Goal: Task Accomplishment & Management: Manage account settings

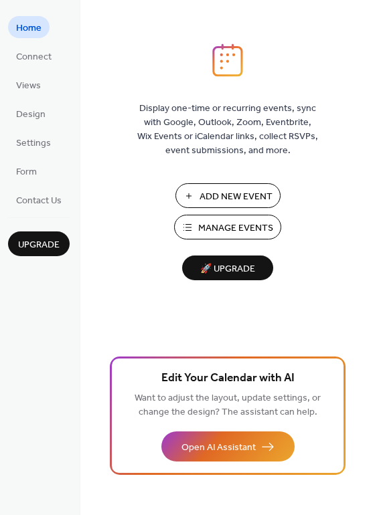
click at [256, 227] on span "Manage Events" at bounding box center [235, 228] width 75 height 14
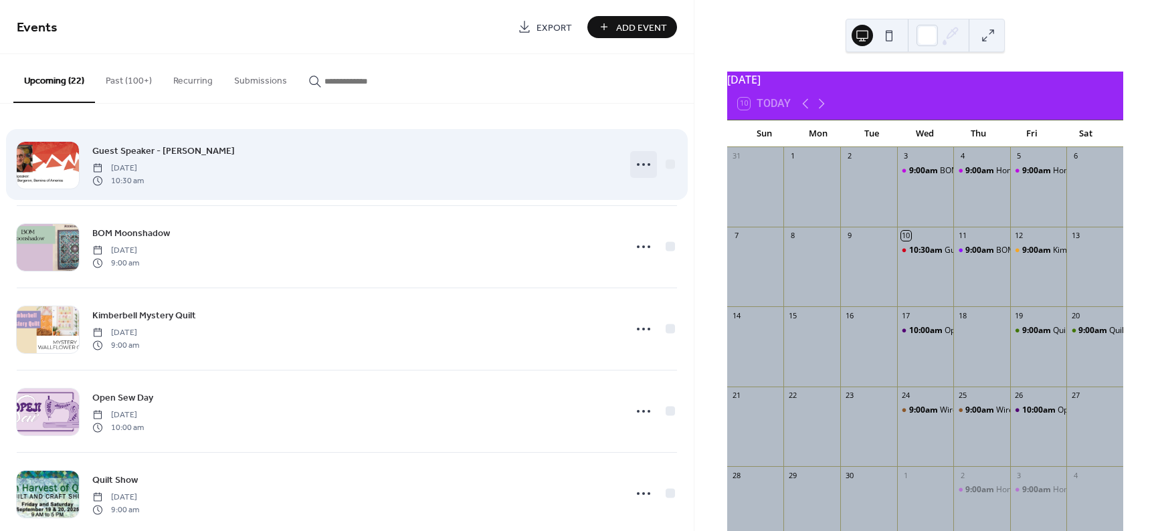
click at [645, 164] on icon at bounding box center [643, 164] width 21 height 21
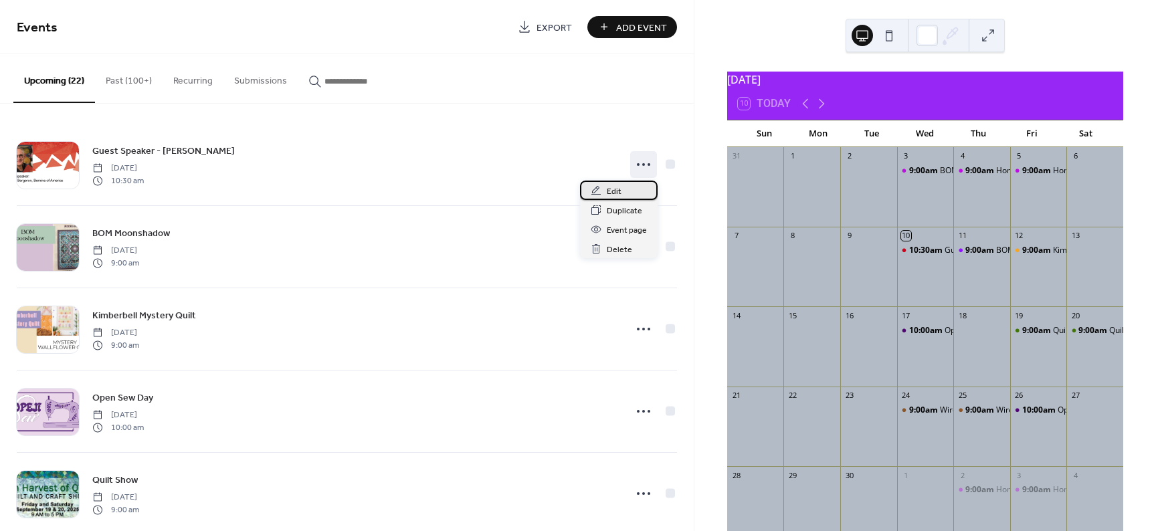
click at [612, 190] on span "Edit" at bounding box center [614, 192] width 15 height 14
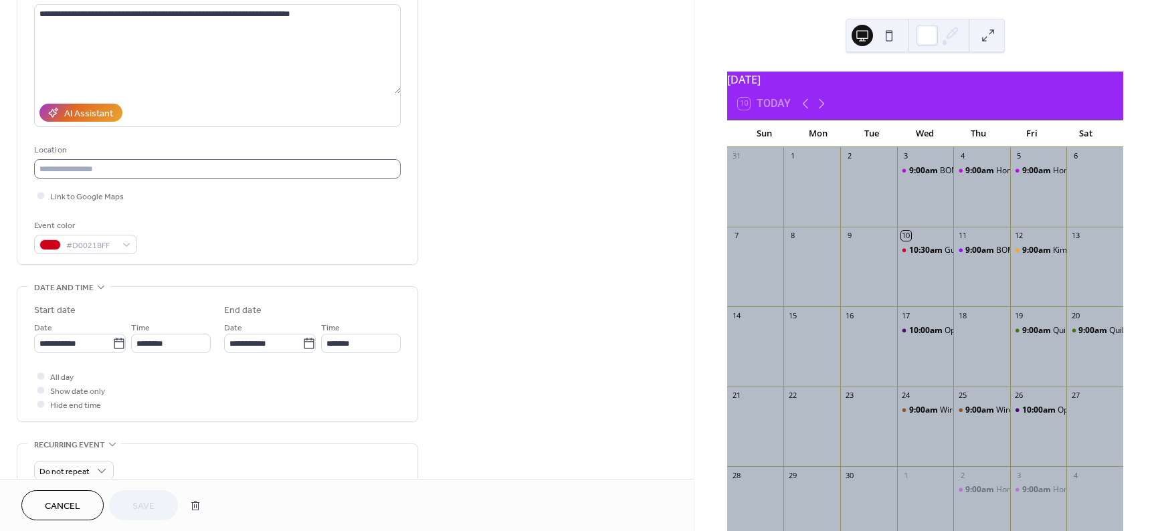
scroll to position [201, 0]
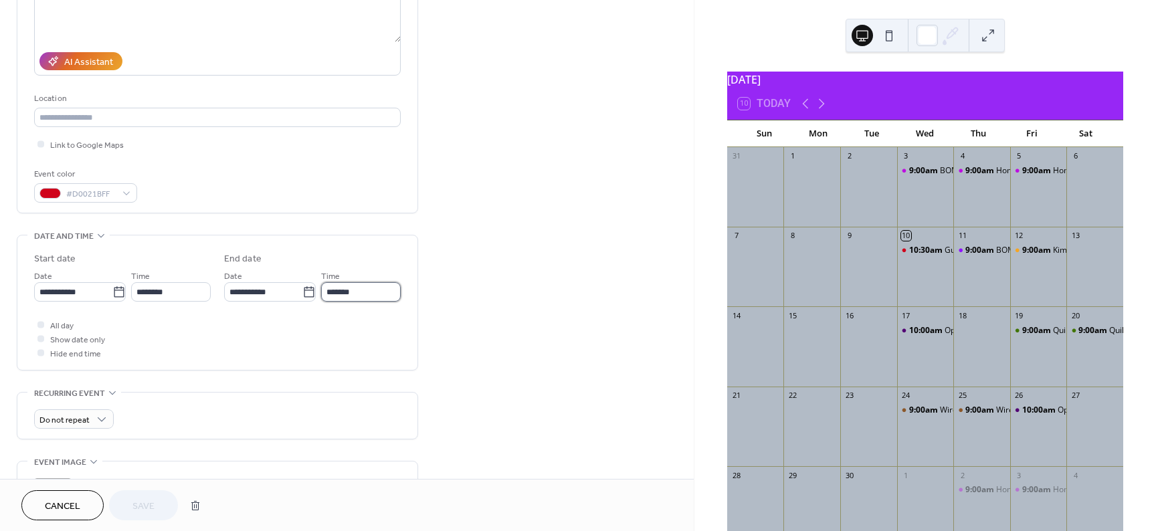
click at [346, 302] on input "*******" at bounding box center [361, 291] width 80 height 19
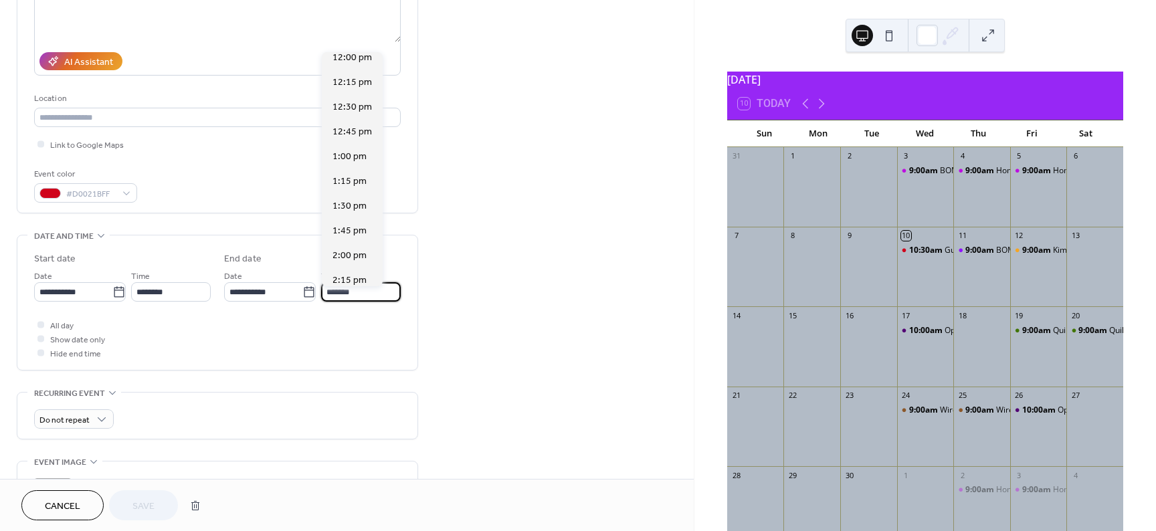
scroll to position [130, 0]
click at [349, 113] on span "12:30 pm" at bounding box center [351, 109] width 39 height 14
type input "********"
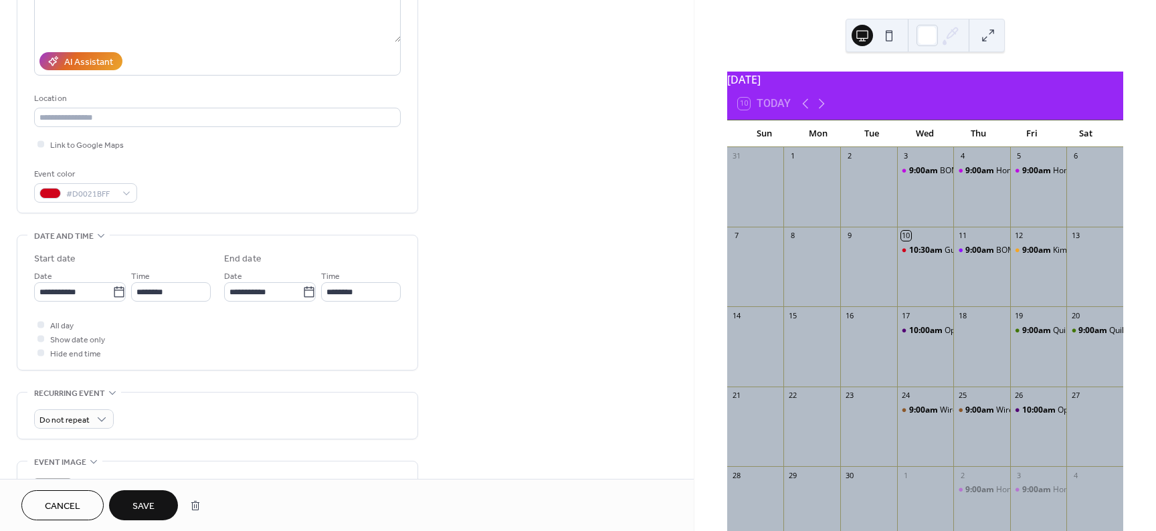
click at [124, 512] on button "Save" at bounding box center [143, 505] width 69 height 30
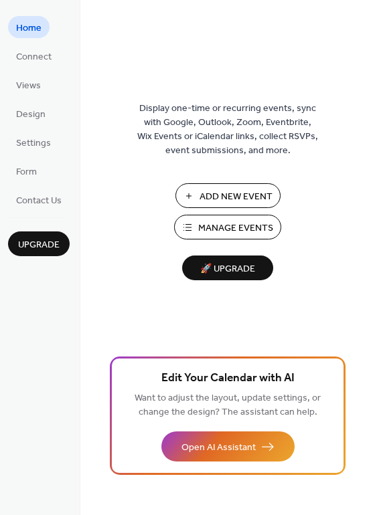
click at [224, 231] on span "Manage Events" at bounding box center [235, 228] width 75 height 14
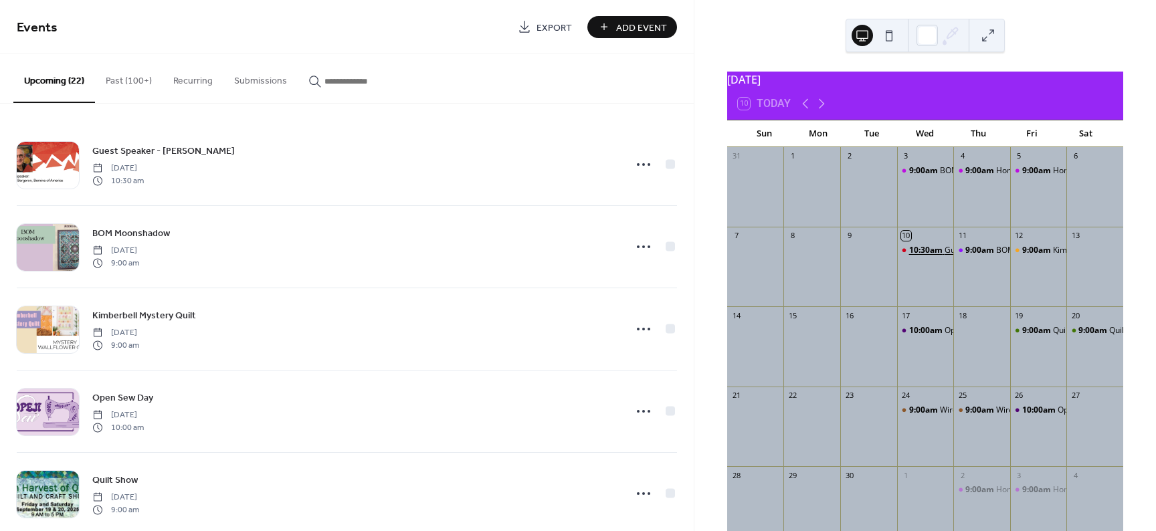
click at [925, 256] on span "10:30am" at bounding box center [926, 250] width 35 height 11
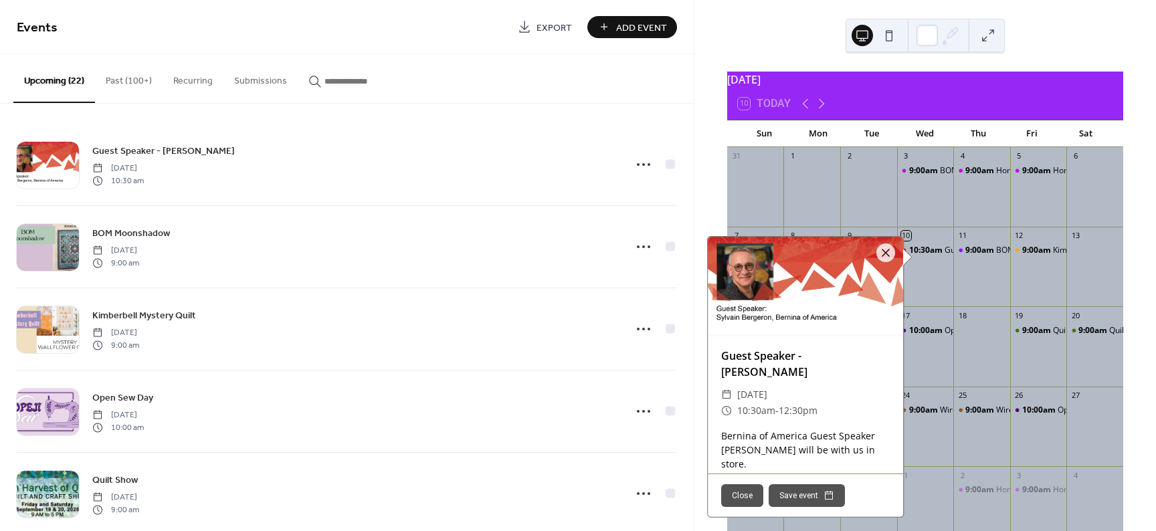
click at [740, 490] on button "Close" at bounding box center [742, 495] width 42 height 23
